Goal: Task Accomplishment & Management: Manage account settings

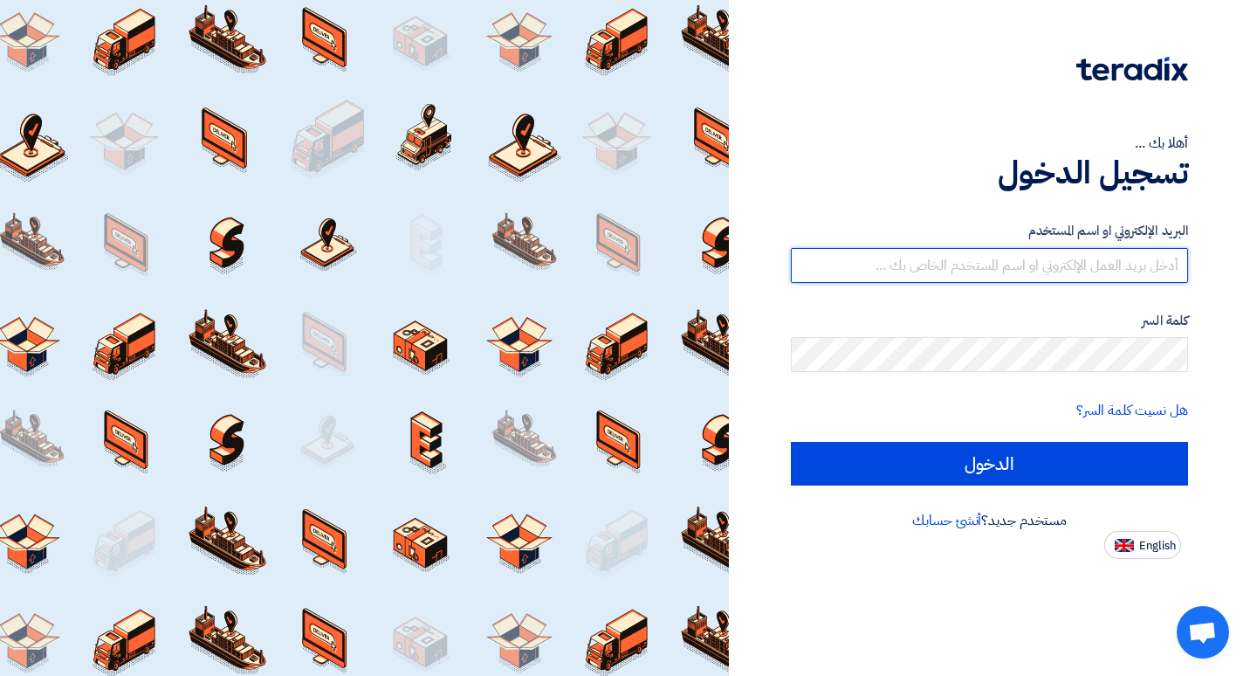
click at [964, 267] on input "text" at bounding box center [989, 265] width 397 height 35
paste input "[EMAIL_ADDRESS][DOMAIN_NAME]"
type input "[EMAIL_ADDRESS][DOMAIN_NAME]"
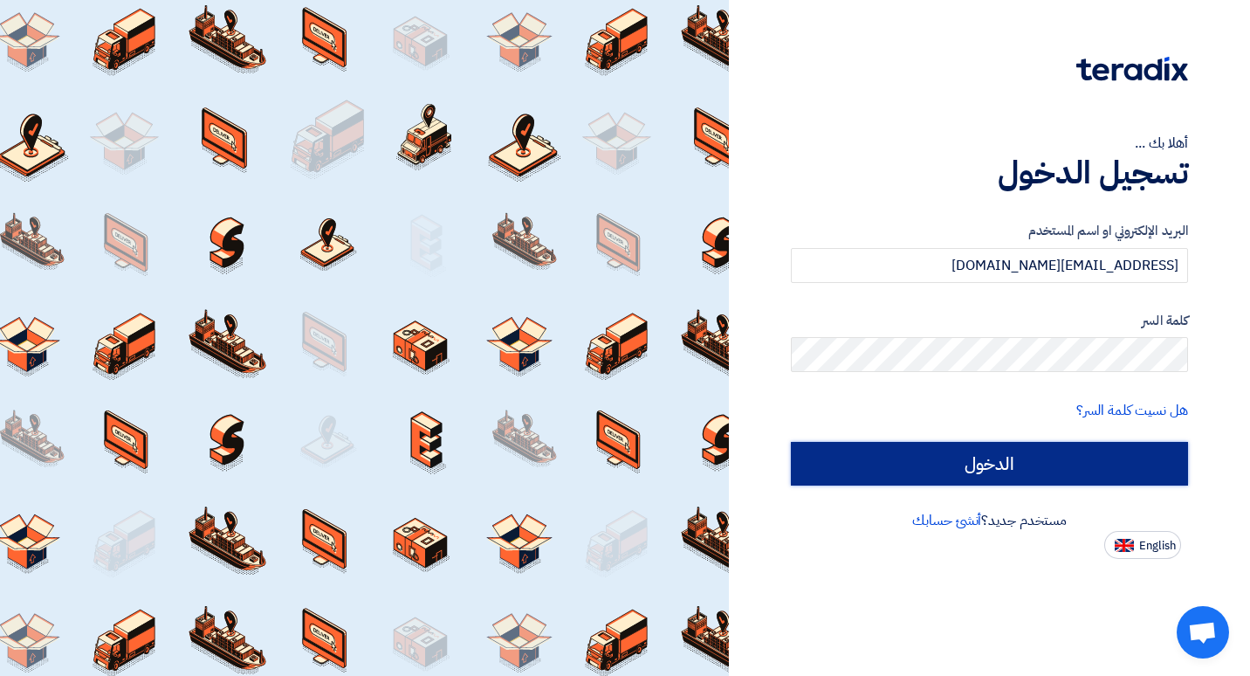
click at [939, 442] on input "الدخول" at bounding box center [989, 464] width 397 height 44
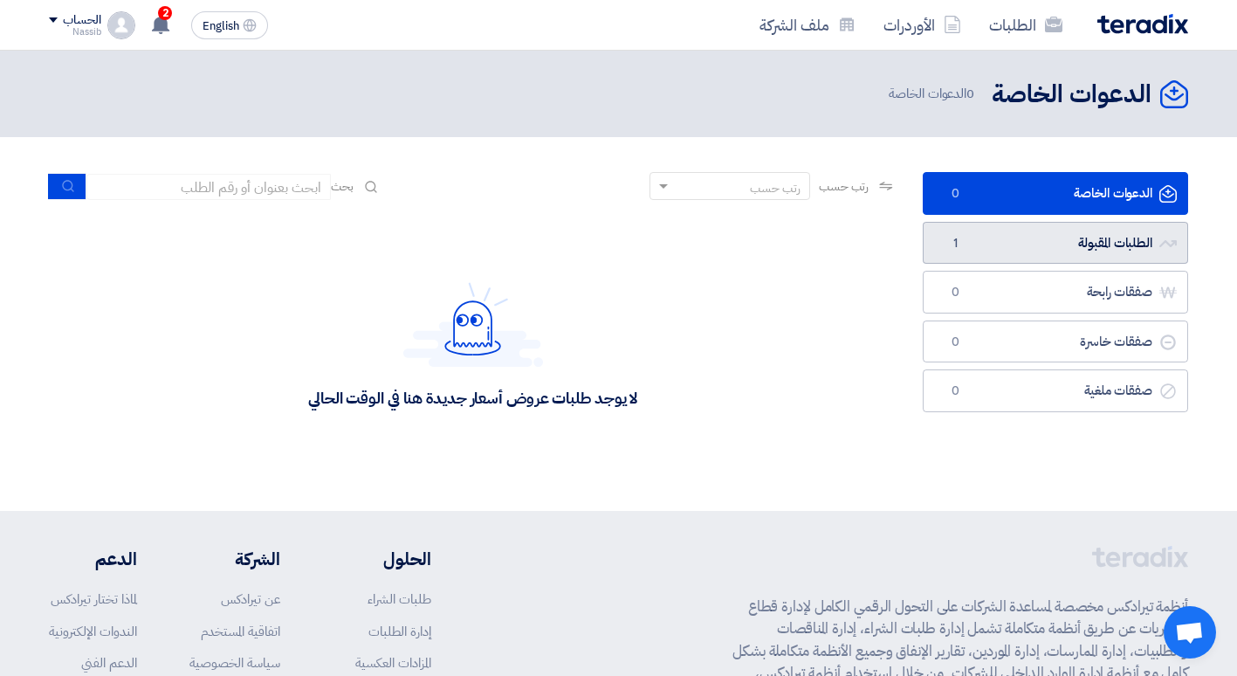
click at [1033, 239] on link "الطلبات المقبولة الطلبات المقبولة 1" at bounding box center [1055, 243] width 265 height 43
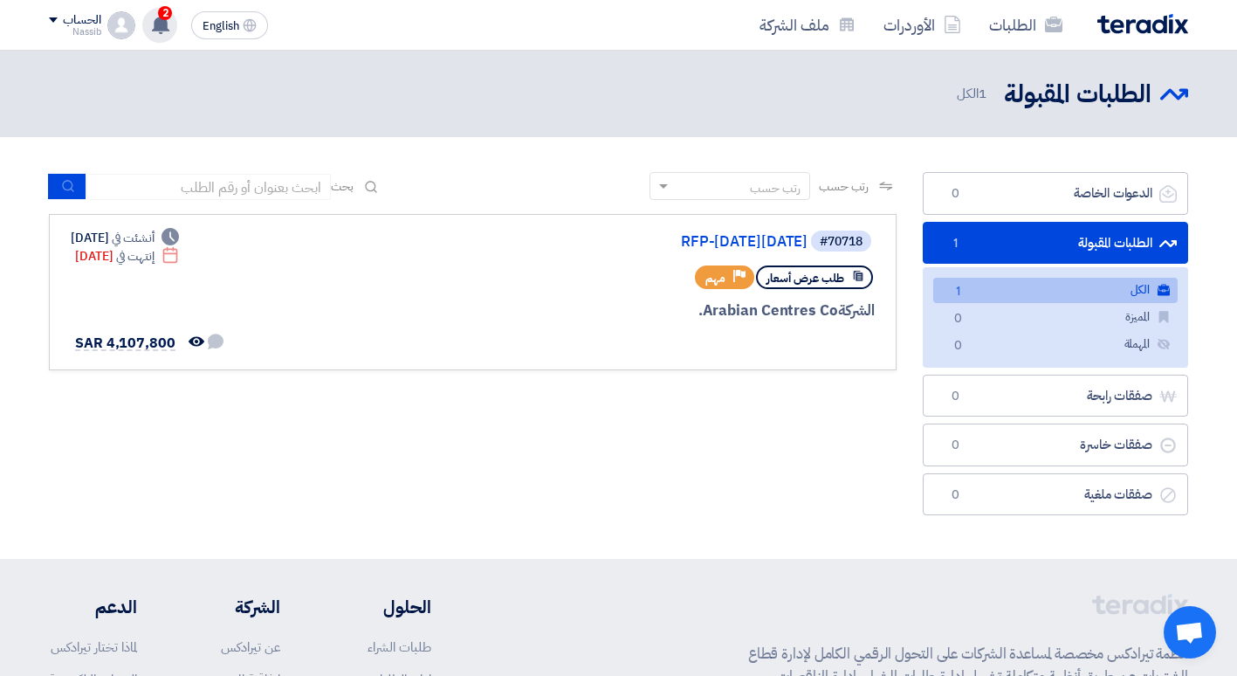
click at [163, 24] on use at bounding box center [160, 24] width 17 height 19
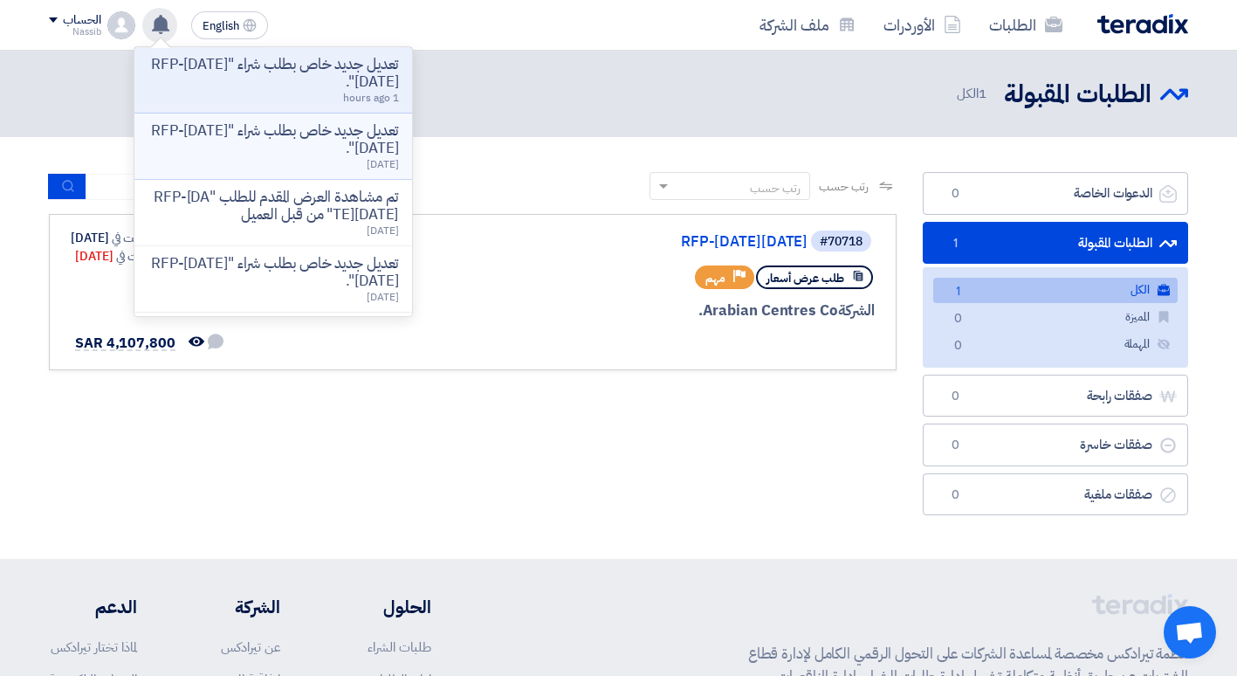
click at [343, 154] on p "تعديل جديد خاص بطلب شراء "RFP-[DATE][DATE]"." at bounding box center [273, 139] width 250 height 35
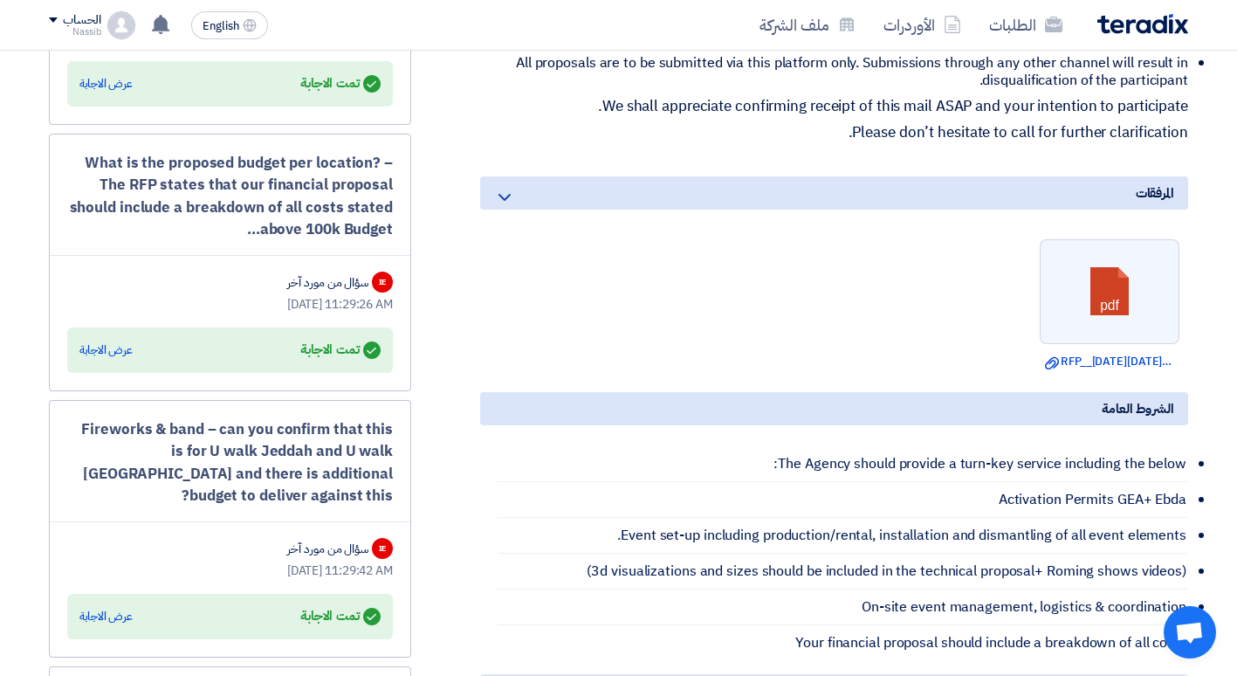
scroll to position [888, 0]
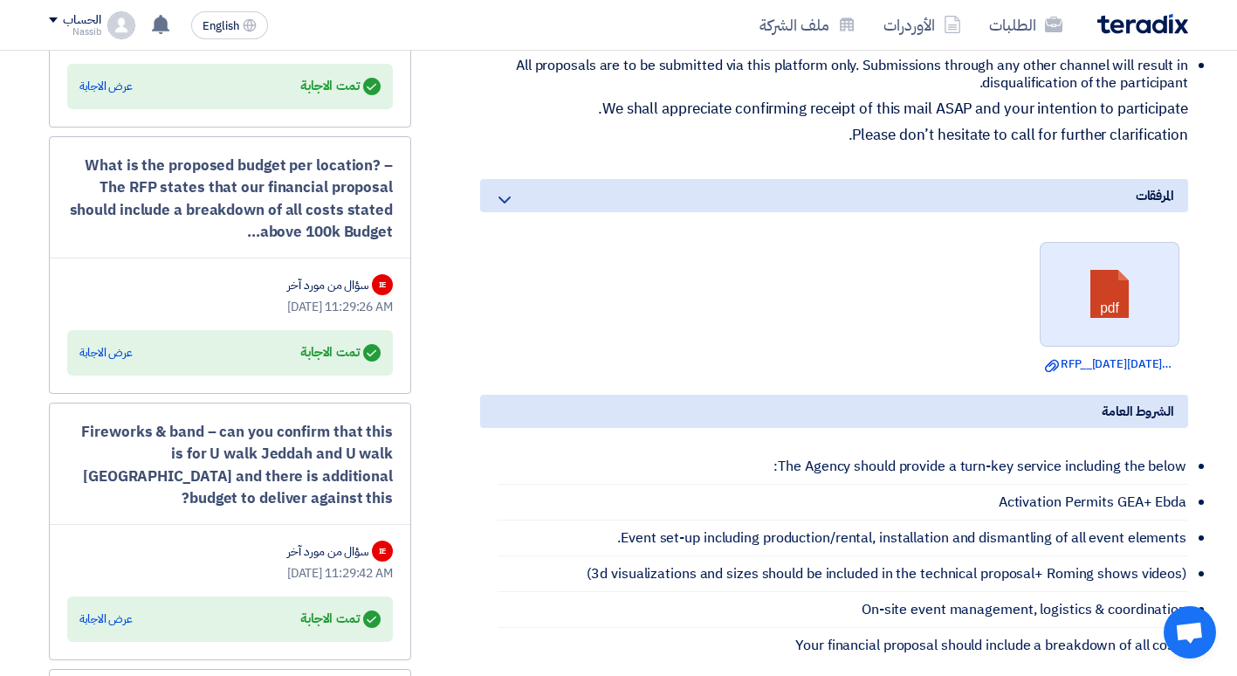
click at [1100, 321] on link at bounding box center [1110, 295] width 140 height 105
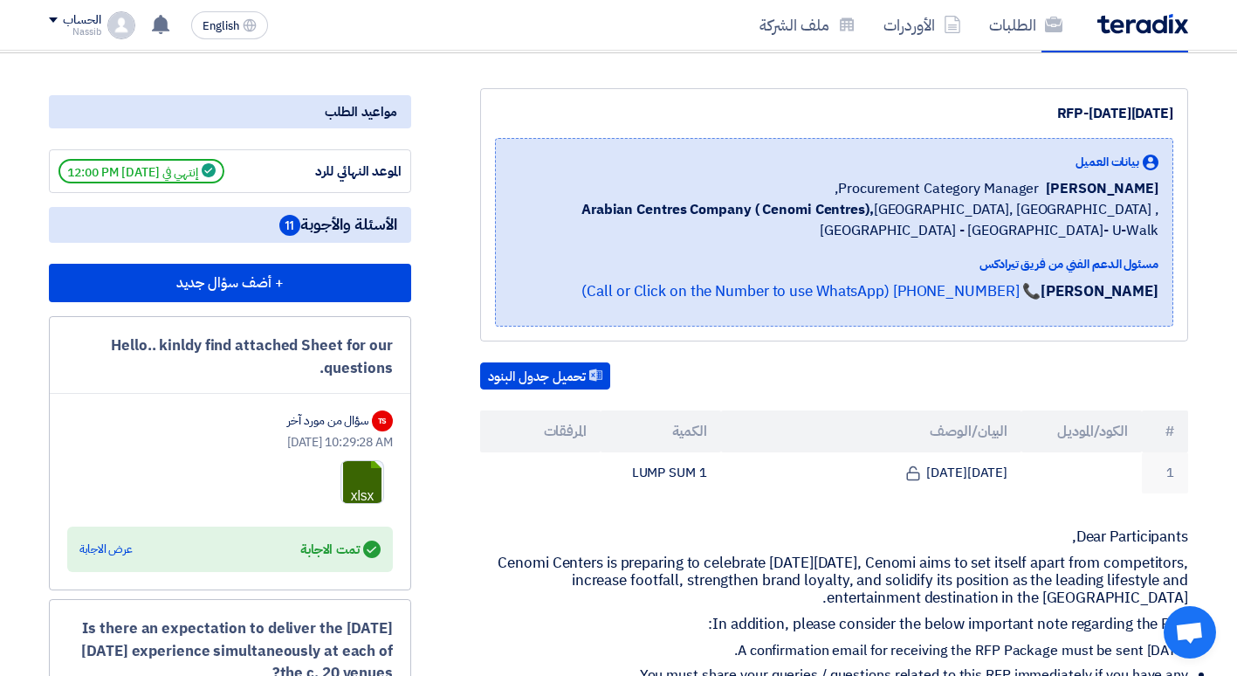
scroll to position [0, 0]
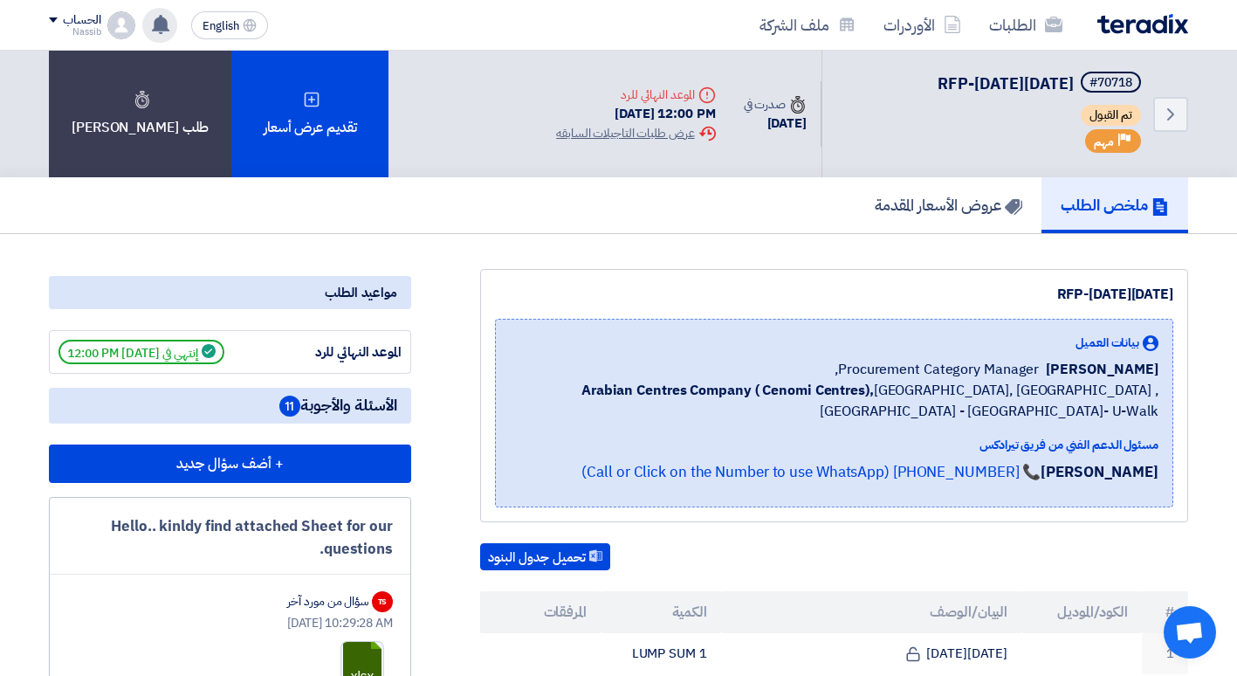
click at [161, 25] on use at bounding box center [160, 24] width 17 height 19
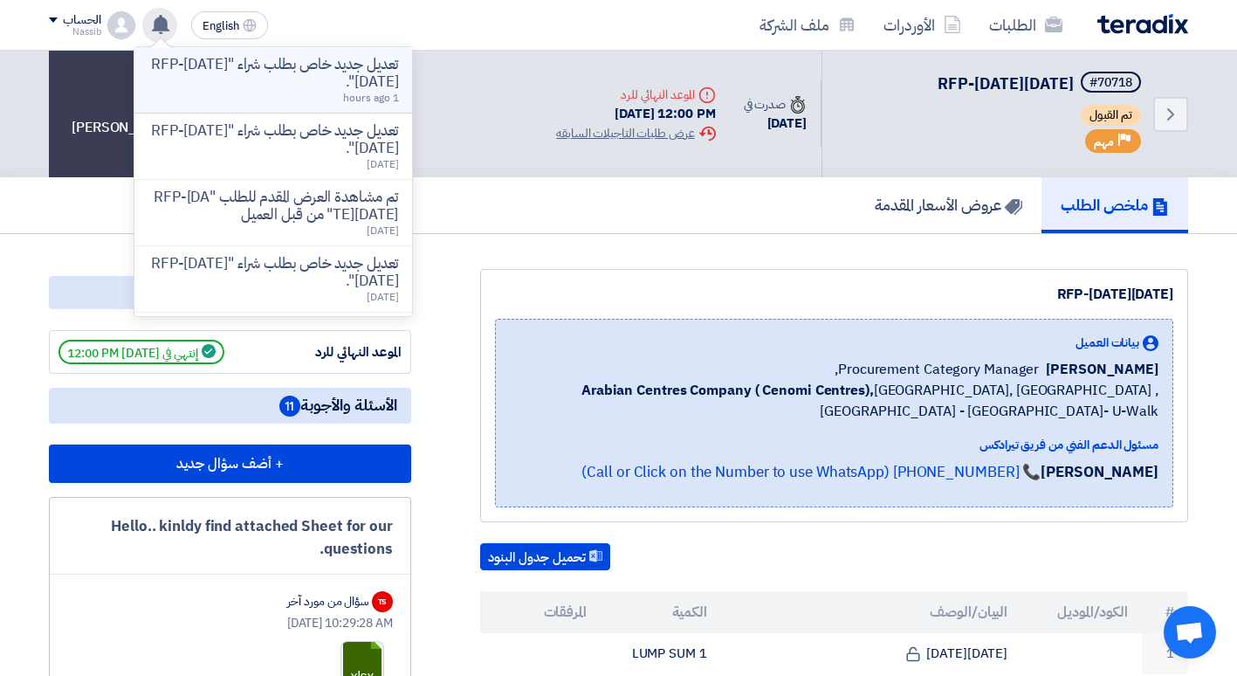
click at [240, 92] on div "تعديل جديد خاص بطلب شراء "RFP-[DATE][DATE]". 1 hours ago" at bounding box center [273, 80] width 250 height 48
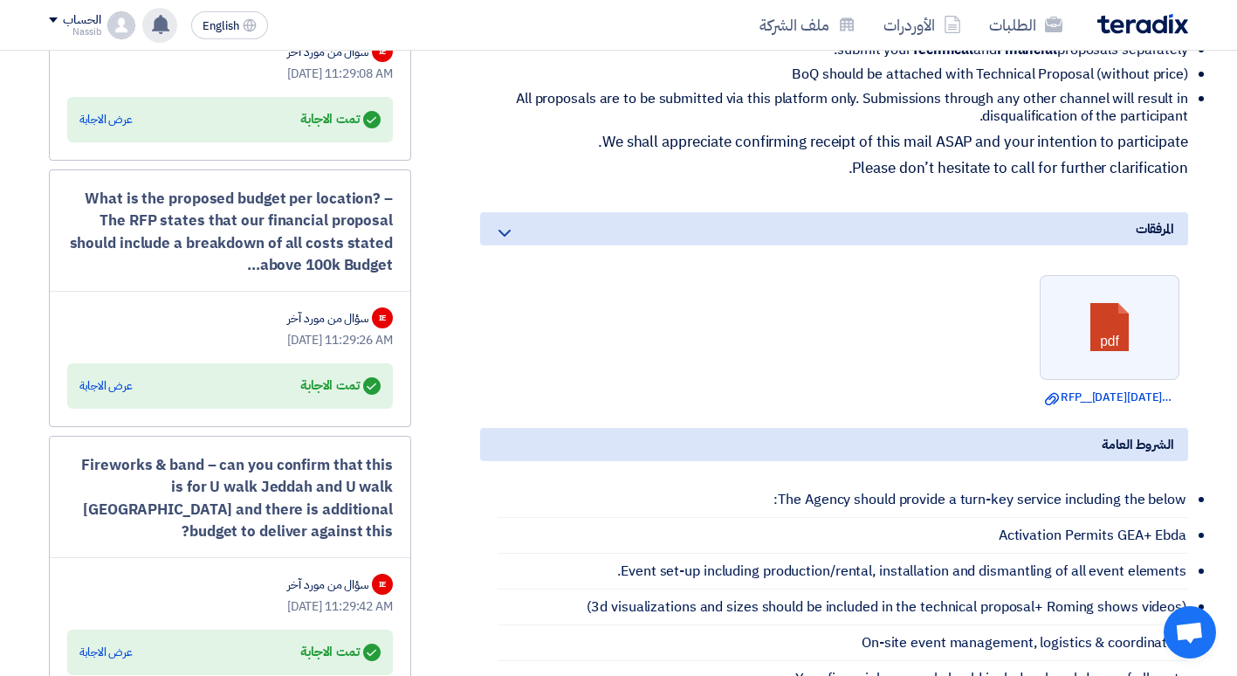
scroll to position [856, 0]
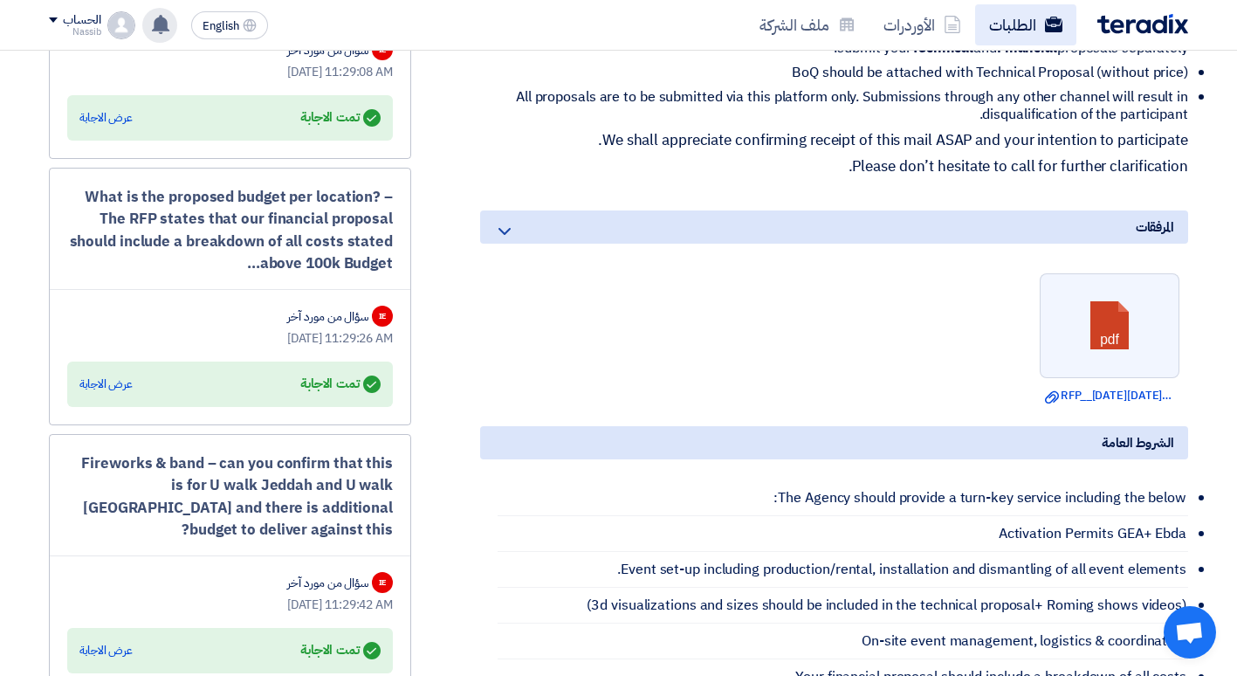
click at [1019, 14] on link "الطلبات" at bounding box center [1025, 24] width 101 height 41
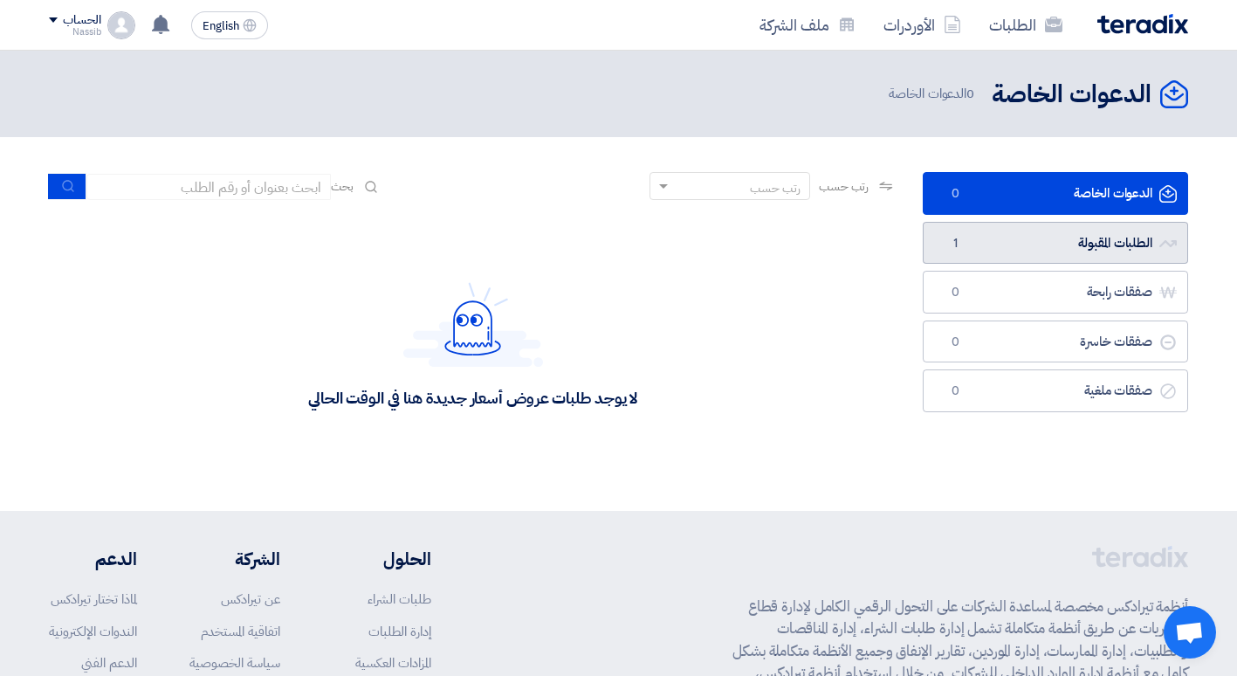
click at [1076, 242] on link "الطلبات المقبولة الطلبات المقبولة 1" at bounding box center [1055, 243] width 265 height 43
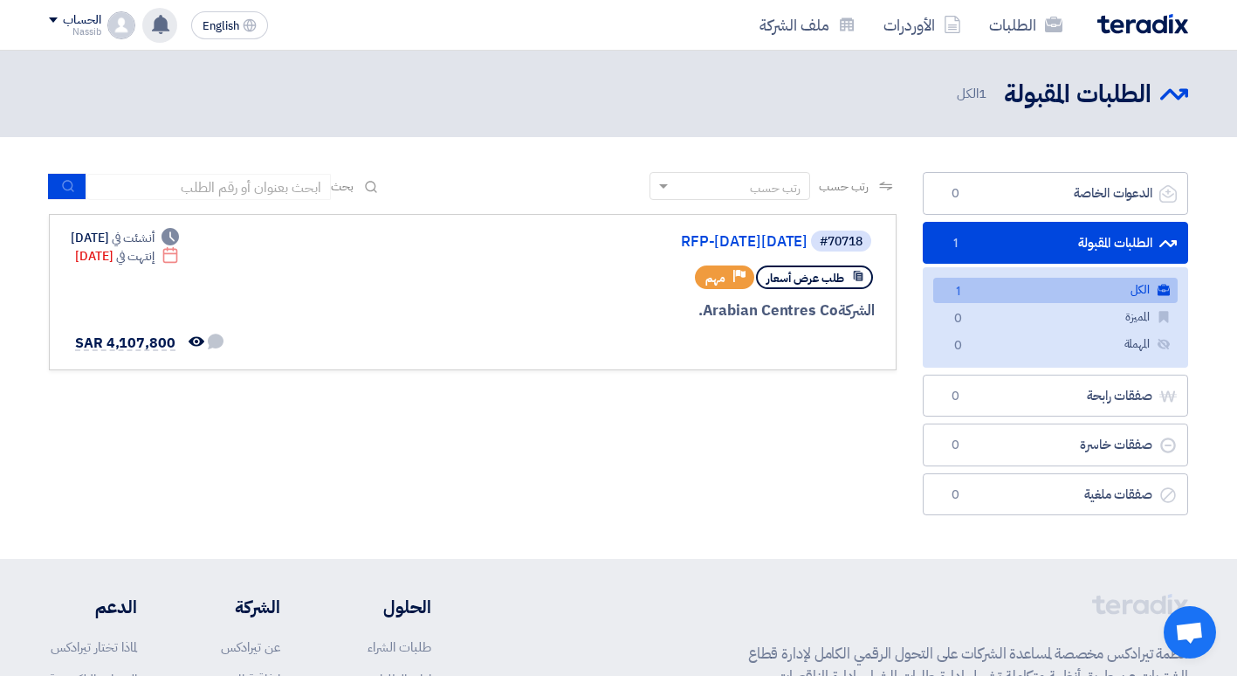
click at [166, 30] on use at bounding box center [160, 24] width 17 height 19
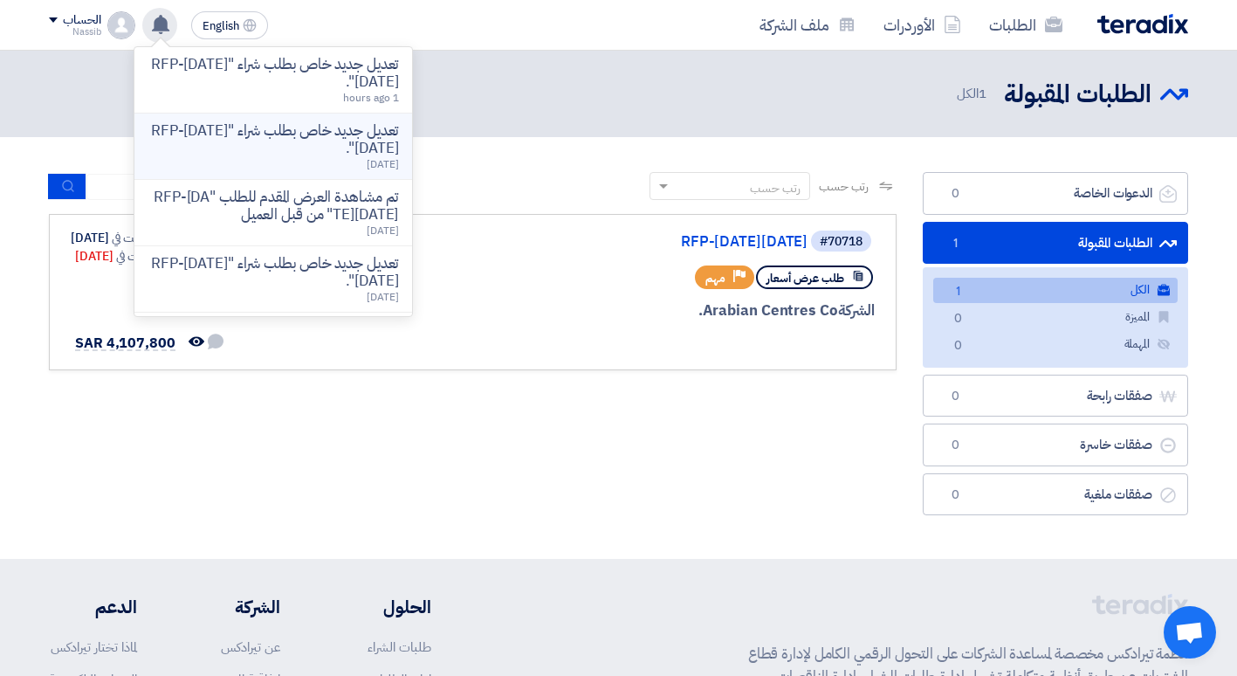
click at [310, 141] on p "تعديل جديد خاص بطلب شراء "RFP-[DATE][DATE]"." at bounding box center [273, 139] width 250 height 35
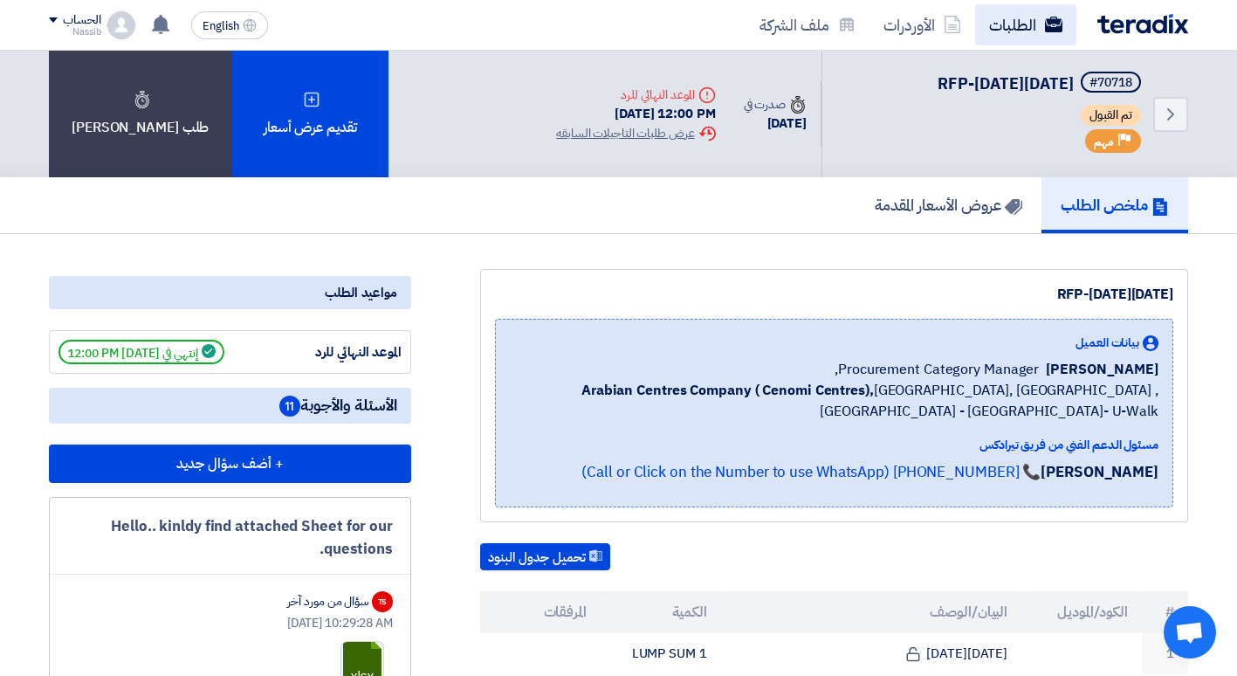
click at [1007, 24] on link "الطلبات" at bounding box center [1025, 24] width 101 height 41
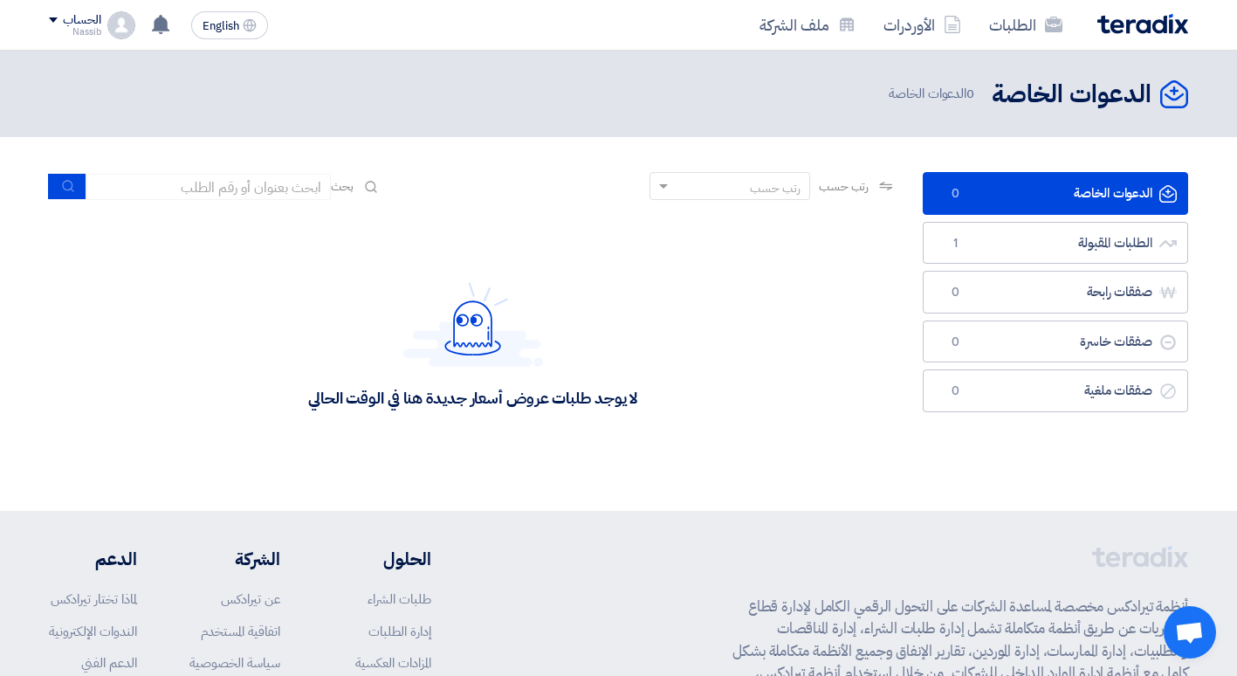
click at [58, 19] on div "الحساب" at bounding box center [74, 20] width 51 height 15
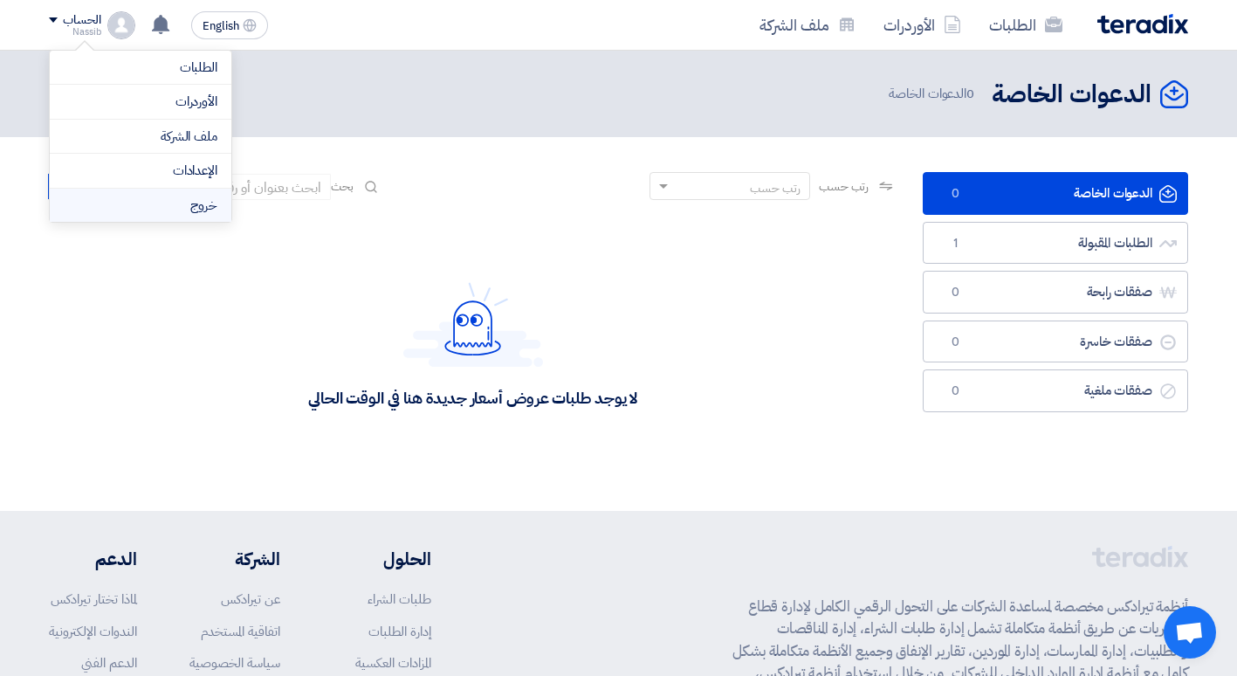
click at [175, 196] on li "خروج" at bounding box center [141, 206] width 182 height 34
